Goal: Task Accomplishment & Management: Manage account settings

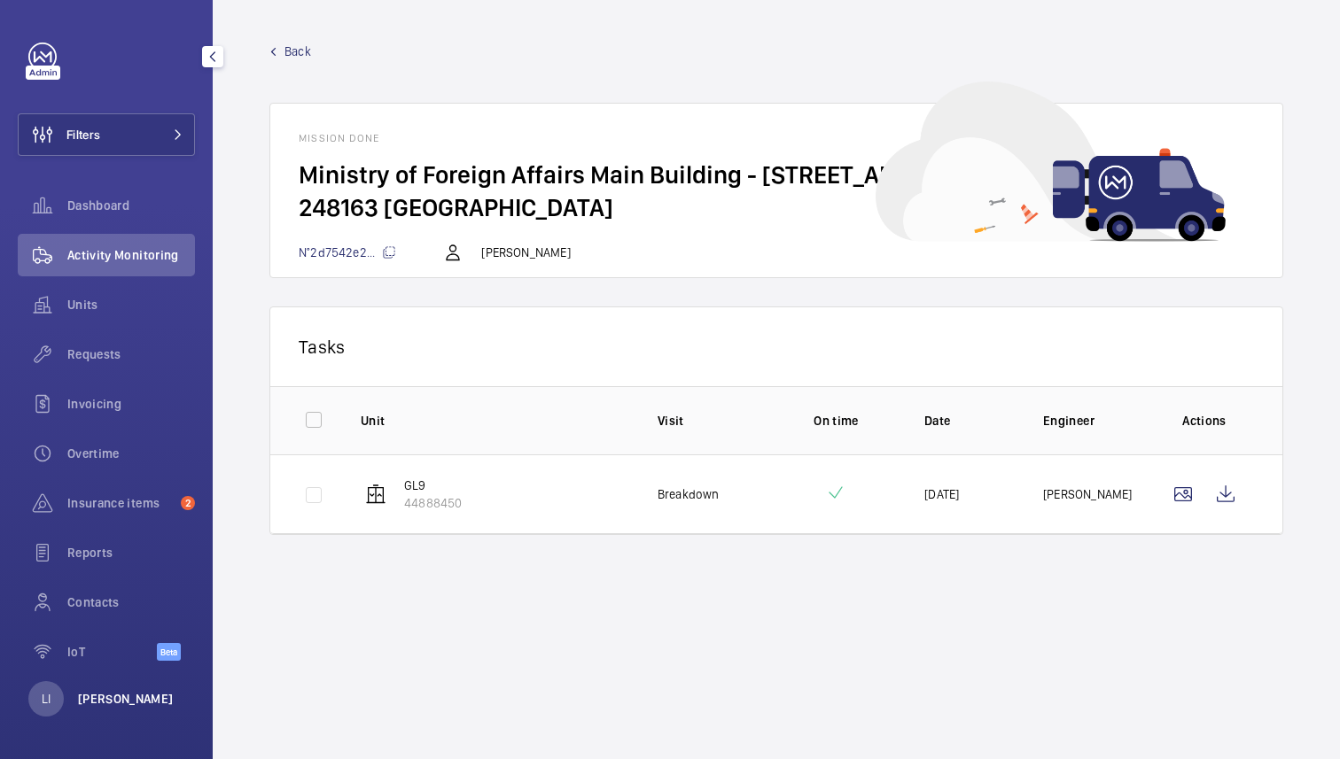
click at [94, 695] on p "[PERSON_NAME]" at bounding box center [126, 699] width 96 height 18
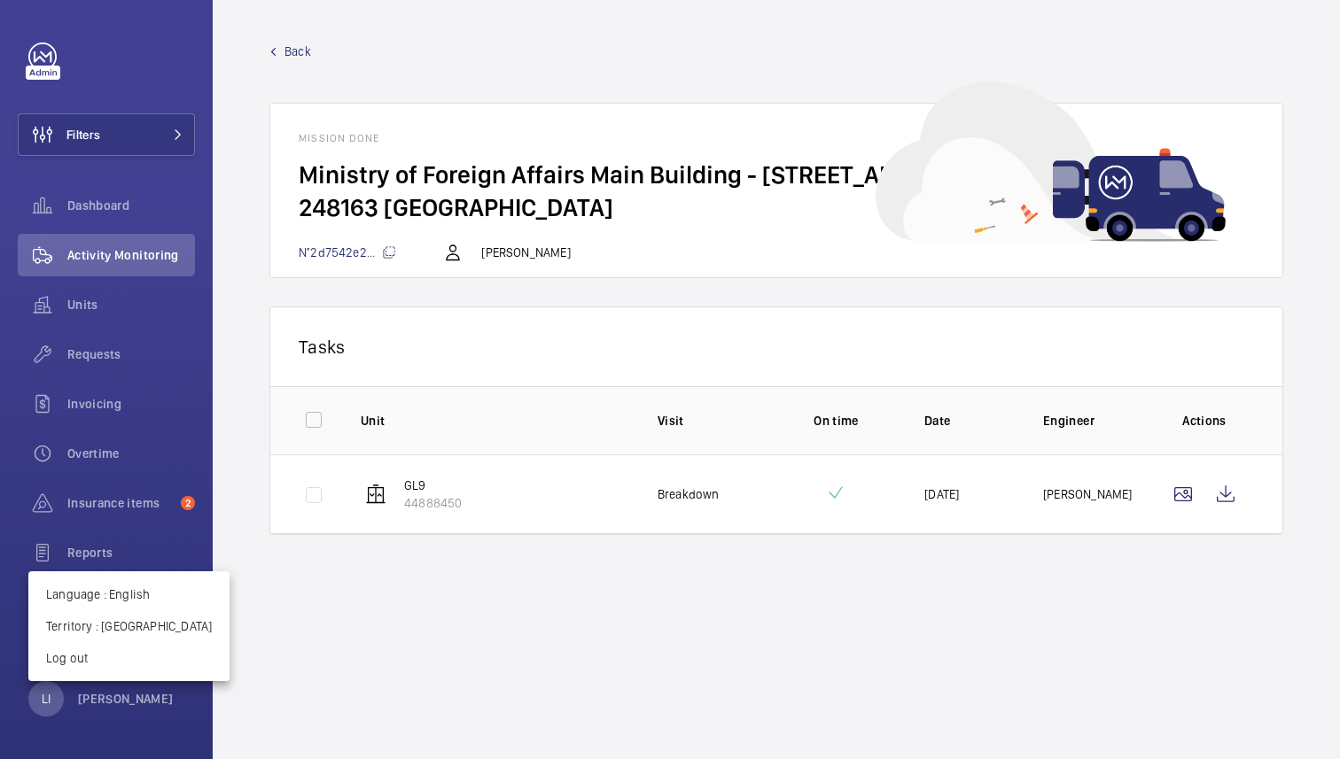
click at [400, 738] on div at bounding box center [670, 379] width 1340 height 759
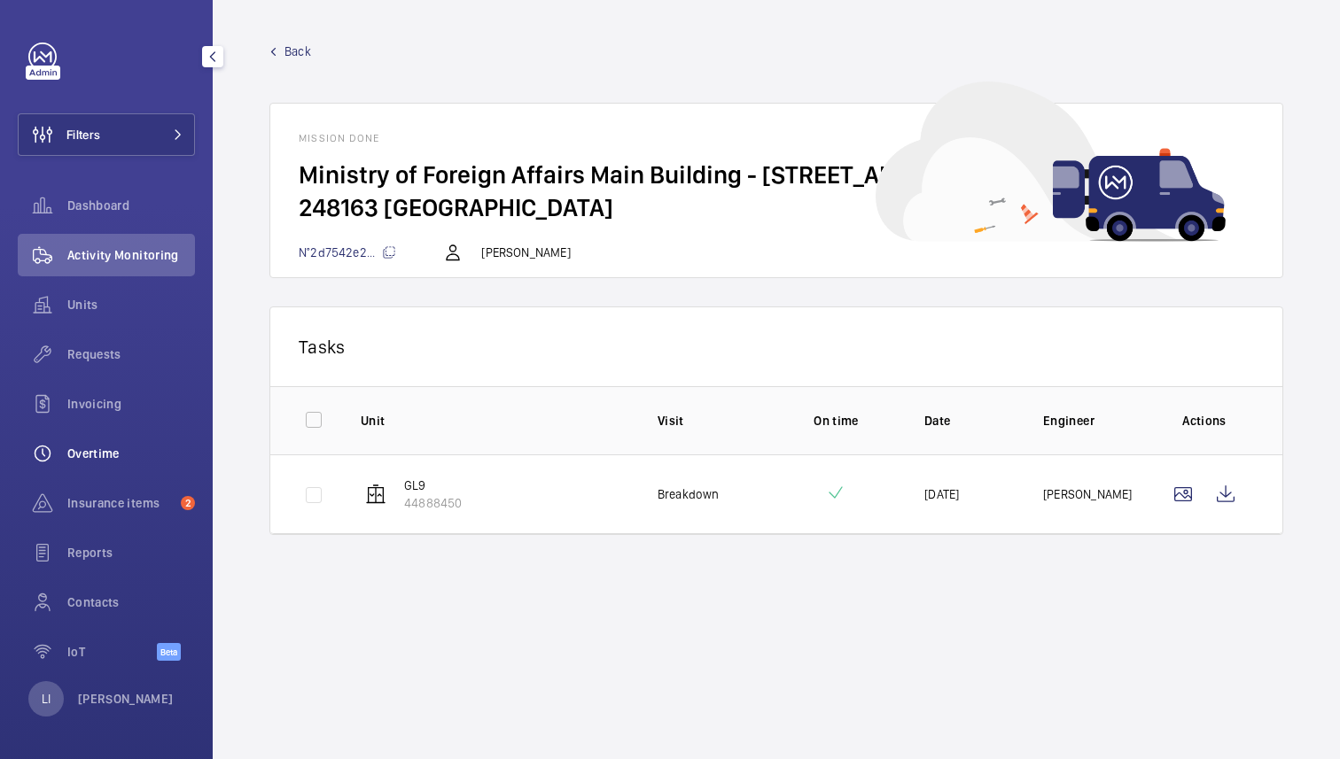
click at [93, 443] on div "Overtime" at bounding box center [106, 453] width 177 height 43
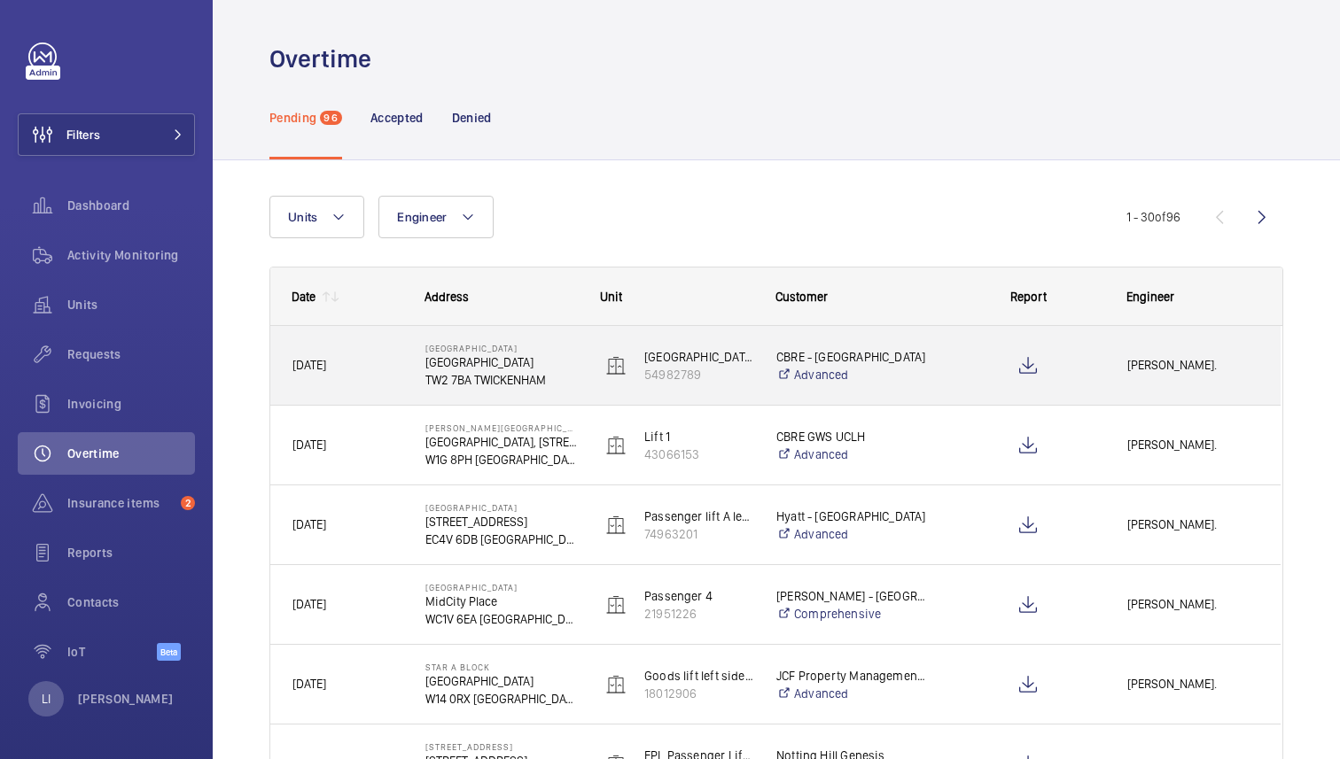
click at [936, 353] on div at bounding box center [1017, 366] width 174 height 80
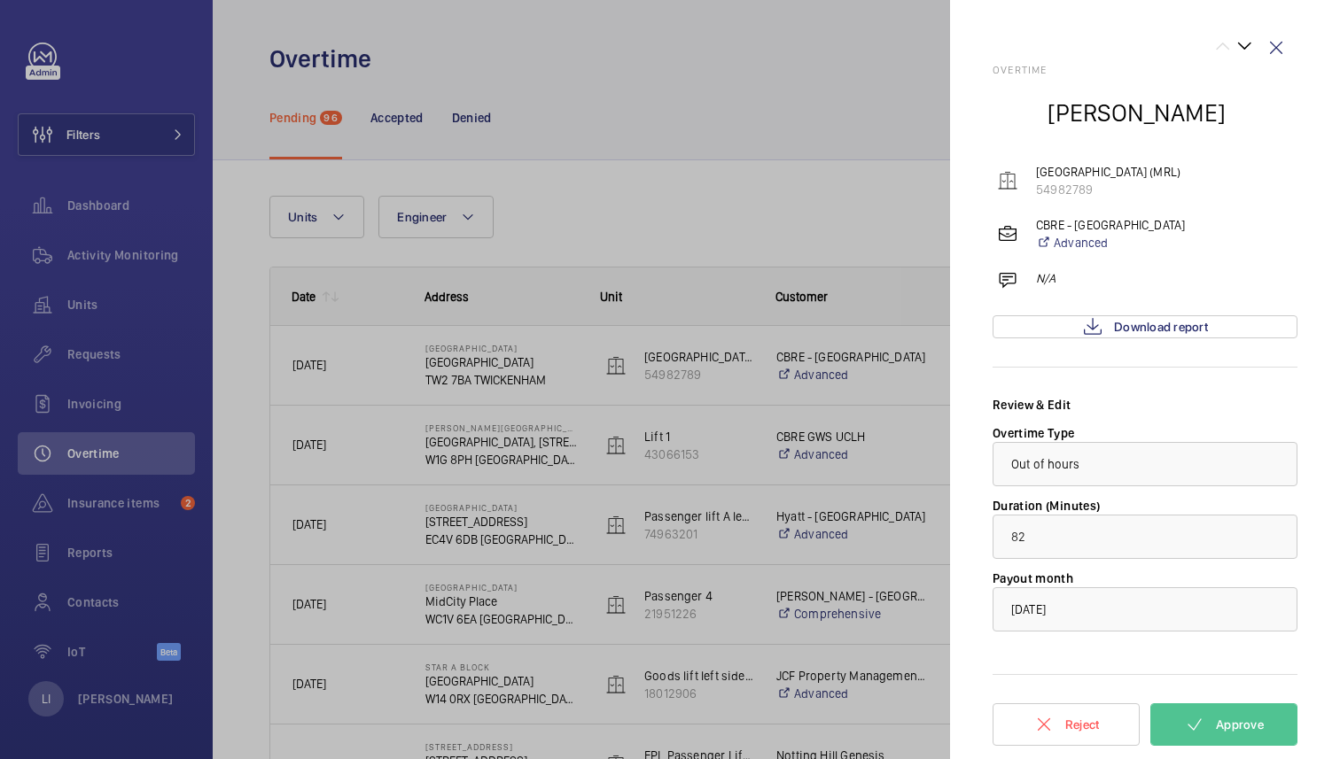
click at [583, 446] on div at bounding box center [670, 379] width 1340 height 759
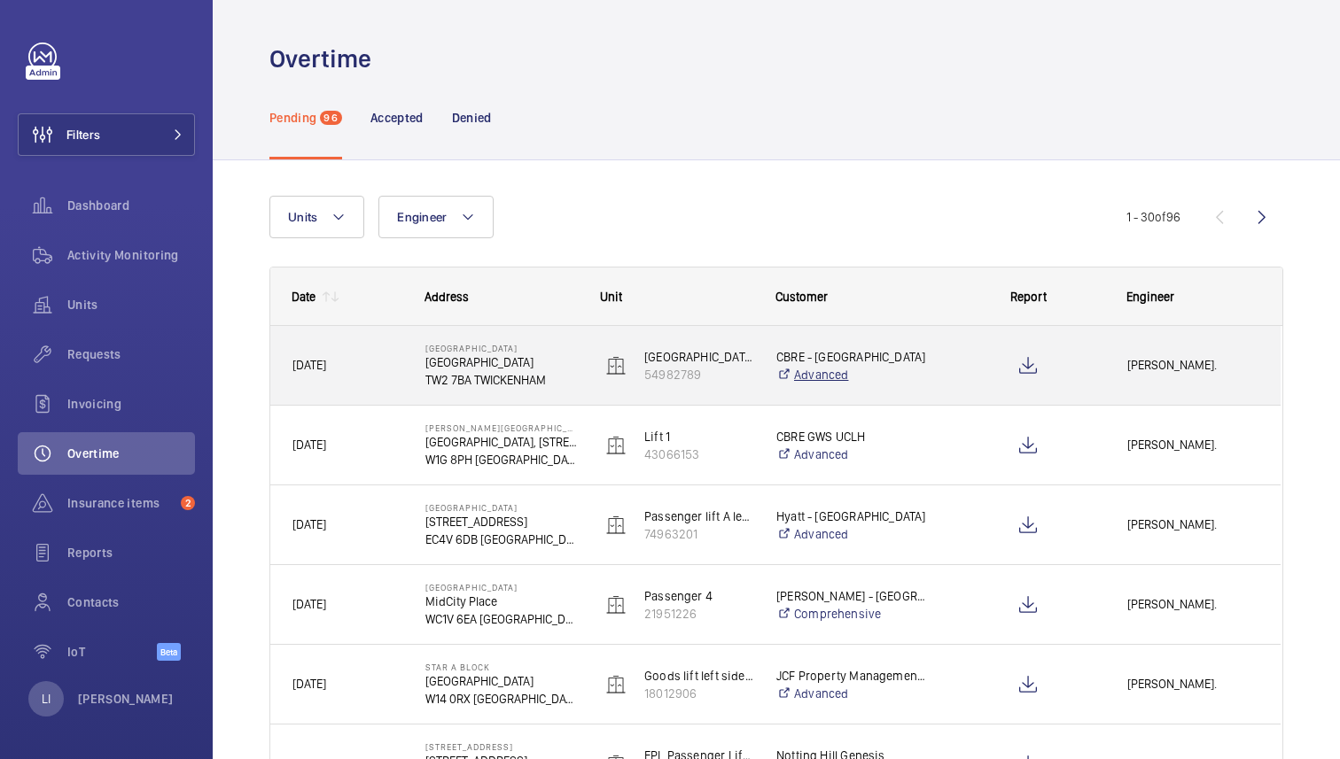
click at [898, 376] on link "Advanced" at bounding box center [852, 375] width 152 height 18
click at [947, 370] on div at bounding box center [1017, 366] width 174 height 80
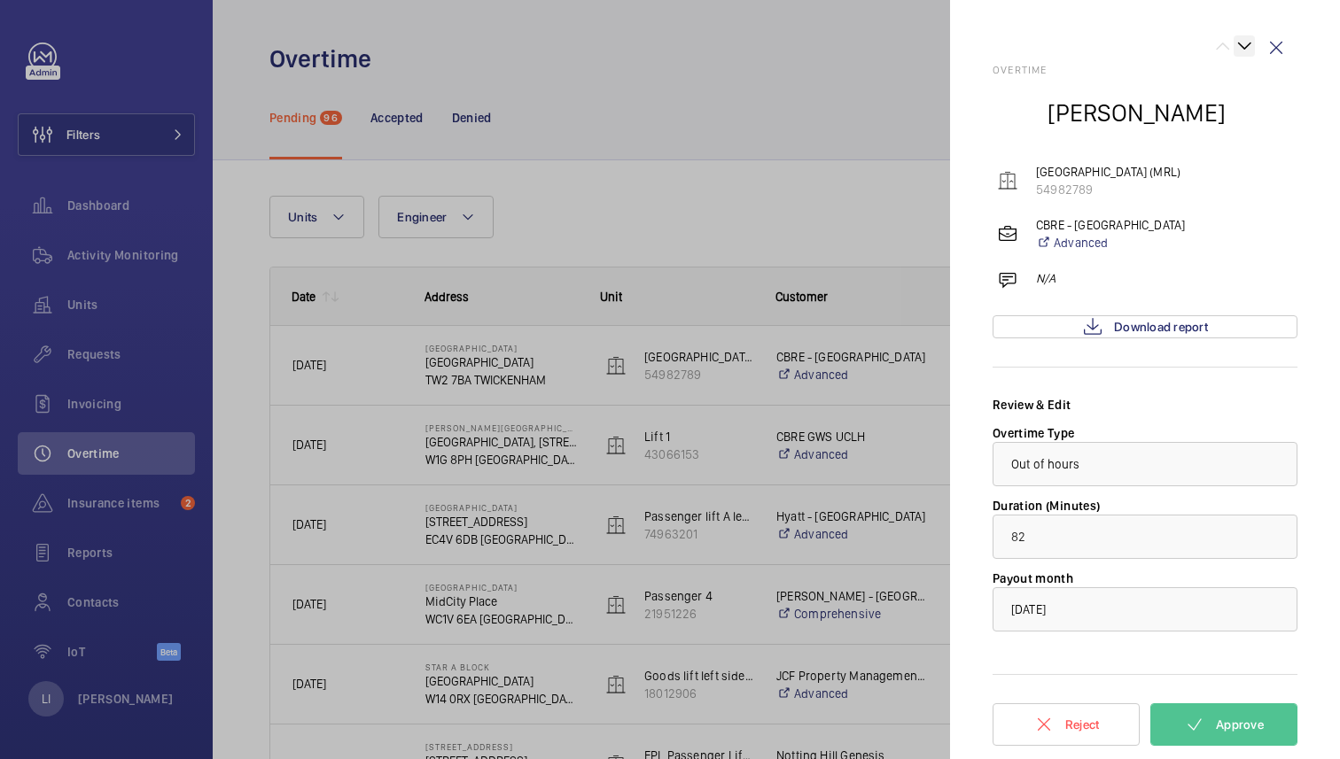
click at [1243, 45] on wm-front-icon-button at bounding box center [1243, 45] width 21 height 21
click at [1205, 49] on div at bounding box center [1123, 49] width 262 height 28
click at [1219, 42] on wm-front-icon-button at bounding box center [1222, 45] width 21 height 21
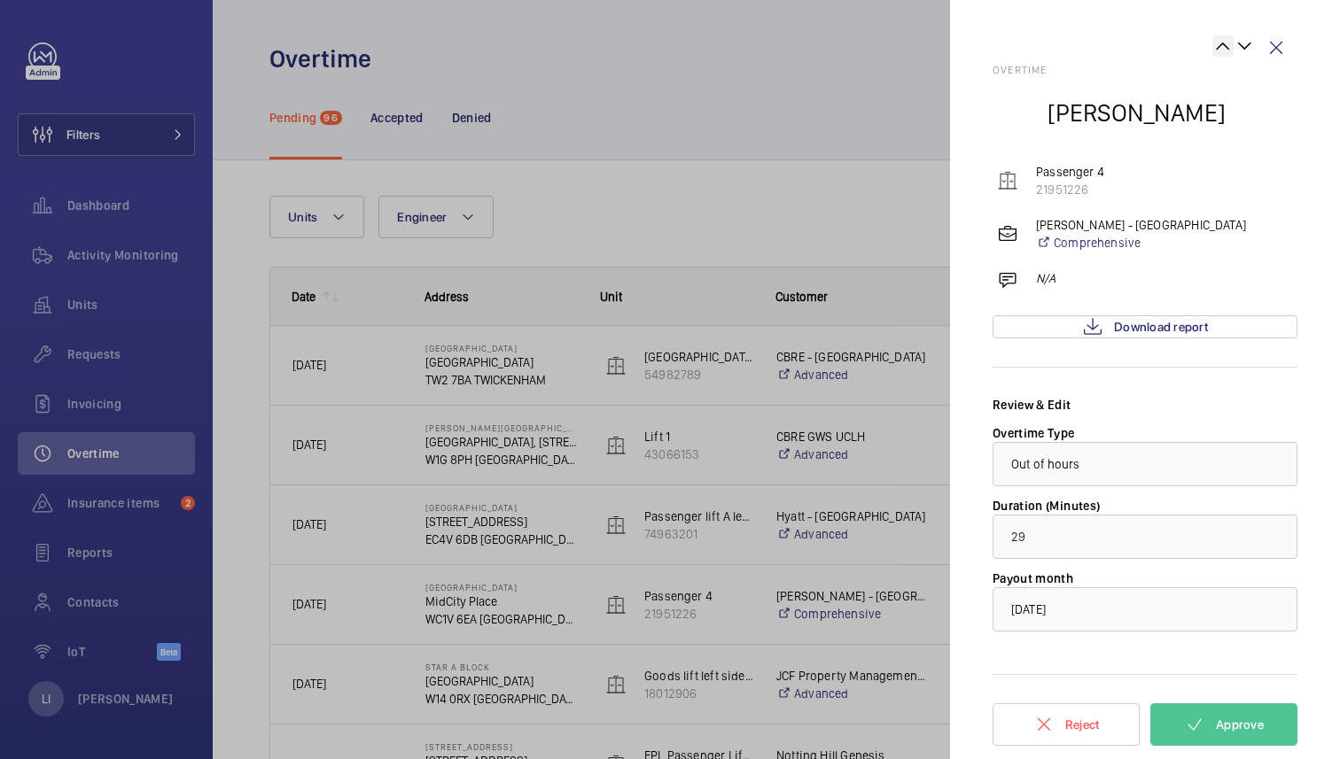
type input "9252"
click at [1282, 49] on wm-front-icon-button at bounding box center [1276, 48] width 43 height 43
